Goal: Task Accomplishment & Management: Use online tool/utility

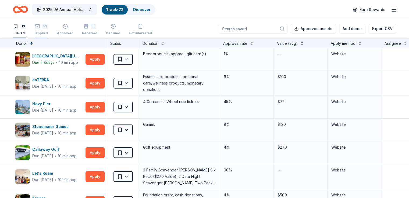
click at [48, 29] on div "52 Applied" at bounding box center [42, 30] width 14 height 12
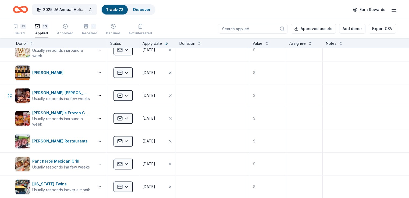
scroll to position [752, 0]
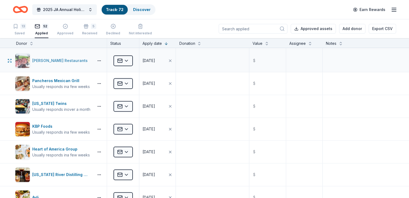
click at [77, 53] on div "[PERSON_NAME] Restaurants" at bounding box center [53, 60] width 77 height 15
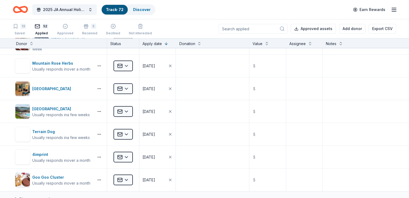
scroll to position [1048, 0]
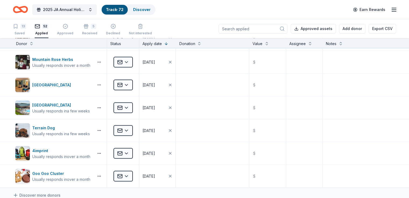
click at [236, 33] on input at bounding box center [252, 29] width 69 height 10
paste input "ADVENTUREROCK"
type input "ADVENTUREROCK"
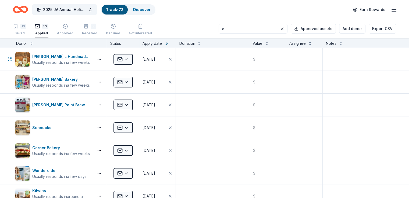
type input "ad"
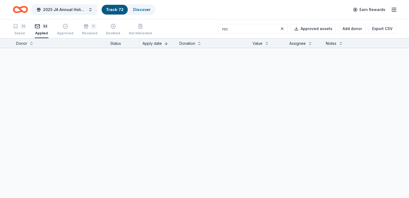
type input "rock"
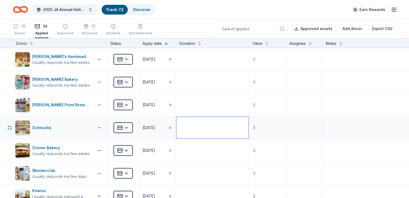
click at [233, 126] on textarea at bounding box center [212, 127] width 72 height 21
click at [180, 36] on div "13 Saved 52 Applied Approved 5 Received Declined Not interested Approved assets…" at bounding box center [204, 28] width 383 height 19
